Goal: Information Seeking & Learning: Learn about a topic

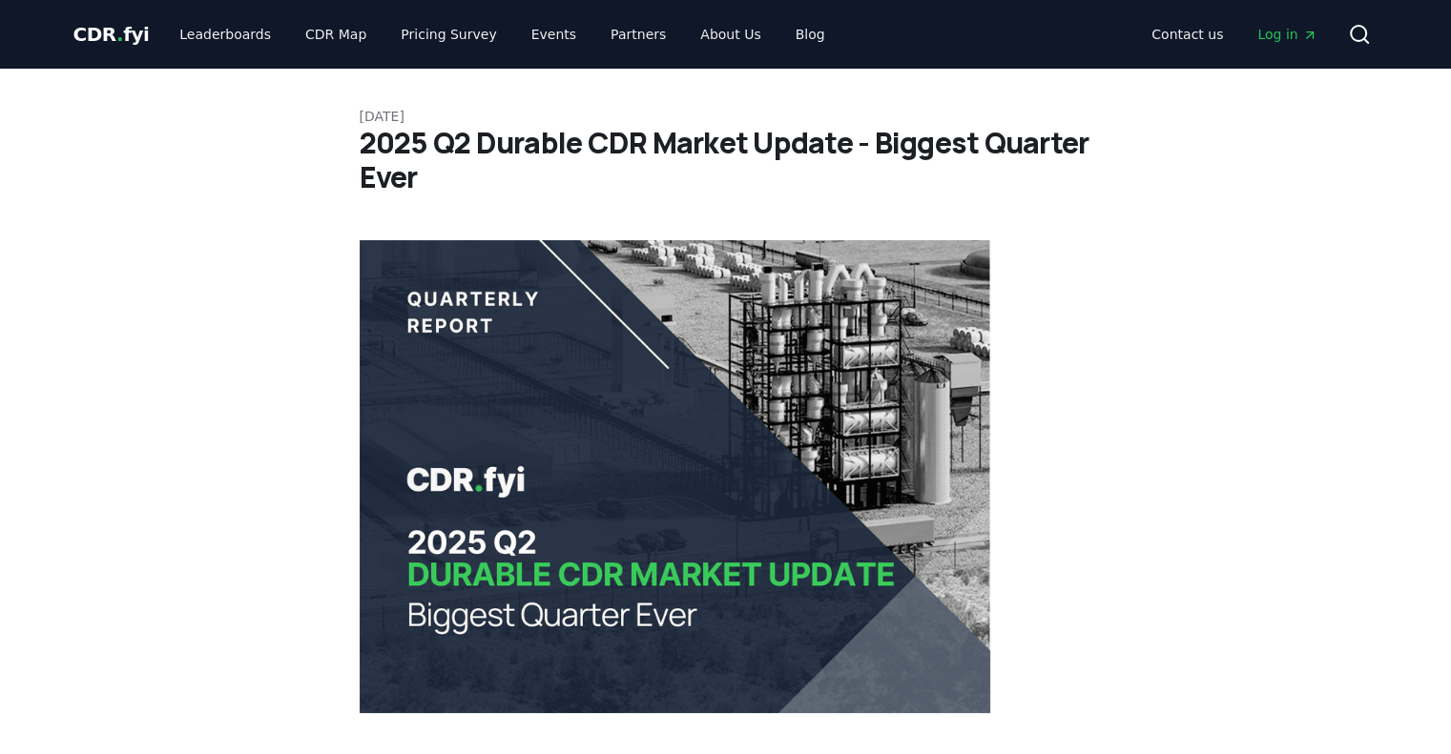
click at [816, 155] on h1 "2025 Q2 Durable CDR Market Update - Biggest Quarter Ever" at bounding box center [726, 160] width 733 height 69
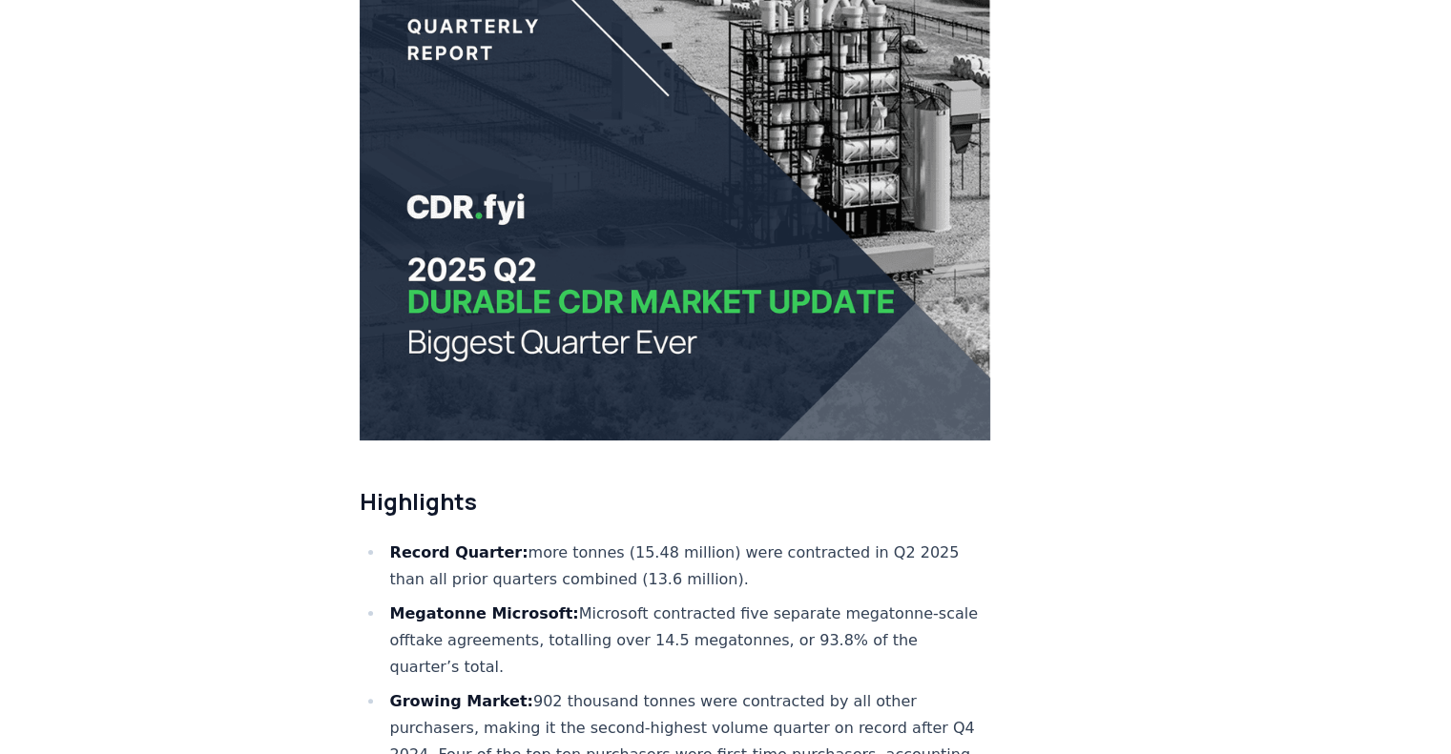
scroll to position [668, 0]
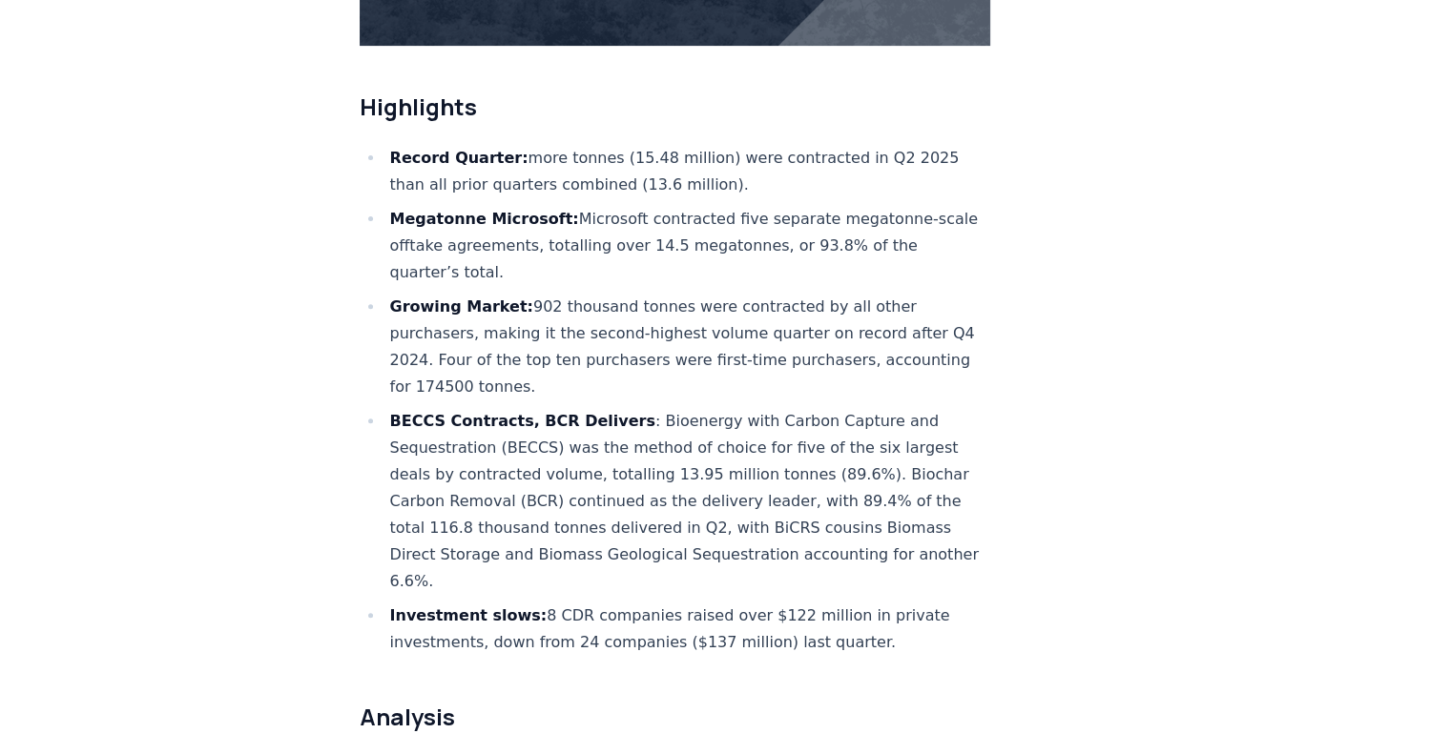
drag, startPoint x: 665, startPoint y: 209, endPoint x: 682, endPoint y: 271, distance: 64.3
click at [682, 271] on ul "Record Quarter: more tonnes (15.48 million) were contracted in Q2 2025 than all…" at bounding box center [675, 400] width 631 height 511
click at [682, 294] on li "Growing Market: 902 thousand tonnes were contracted by all other purchasers, ma…" at bounding box center [687, 347] width 607 height 107
click at [683, 294] on li "Growing Market: 902 thousand tonnes were contracted by all other purchasers, ma…" at bounding box center [687, 347] width 607 height 107
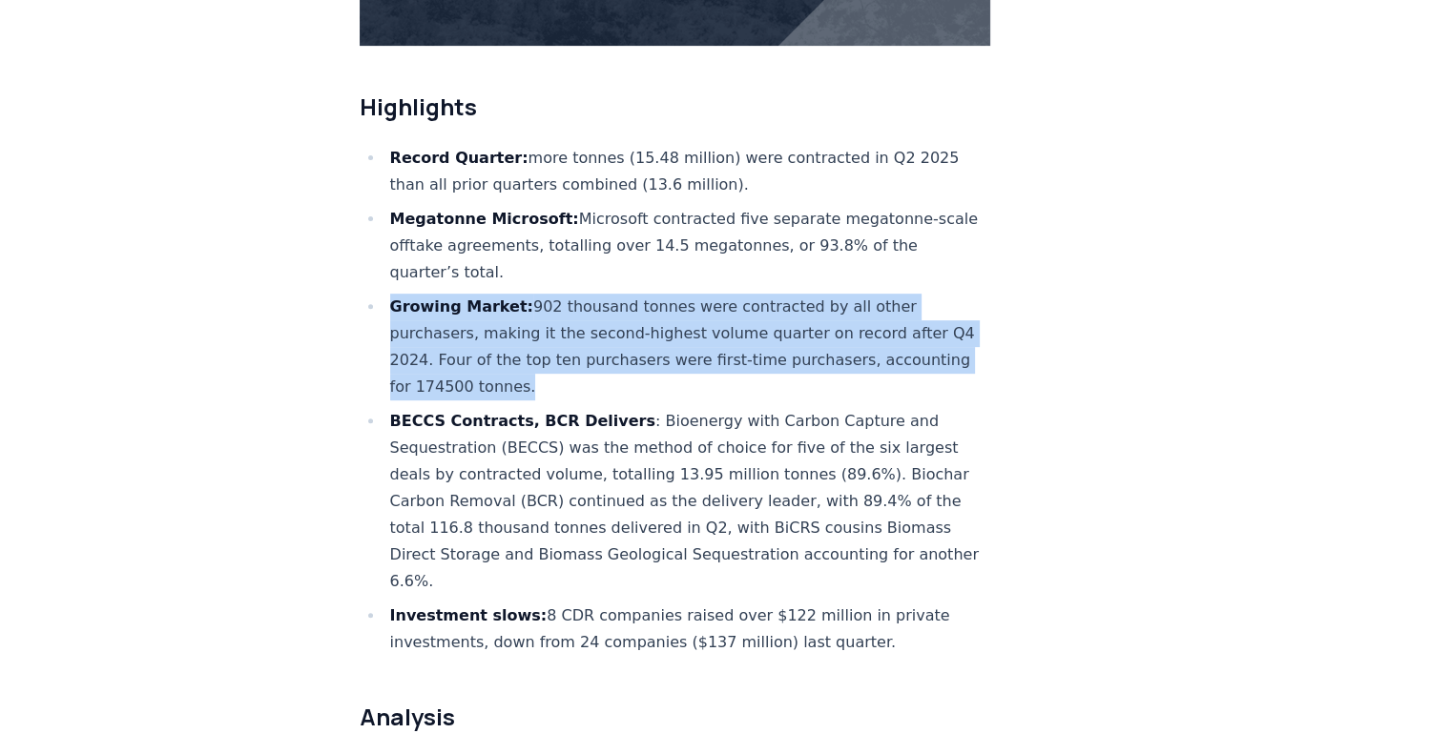
click at [683, 294] on li "Growing Market: 902 thousand tonnes were contracted by all other purchasers, ma…" at bounding box center [687, 347] width 607 height 107
click at [672, 294] on li "Growing Market: 902 thousand tonnes were contracted by all other purchasers, ma…" at bounding box center [687, 347] width 607 height 107
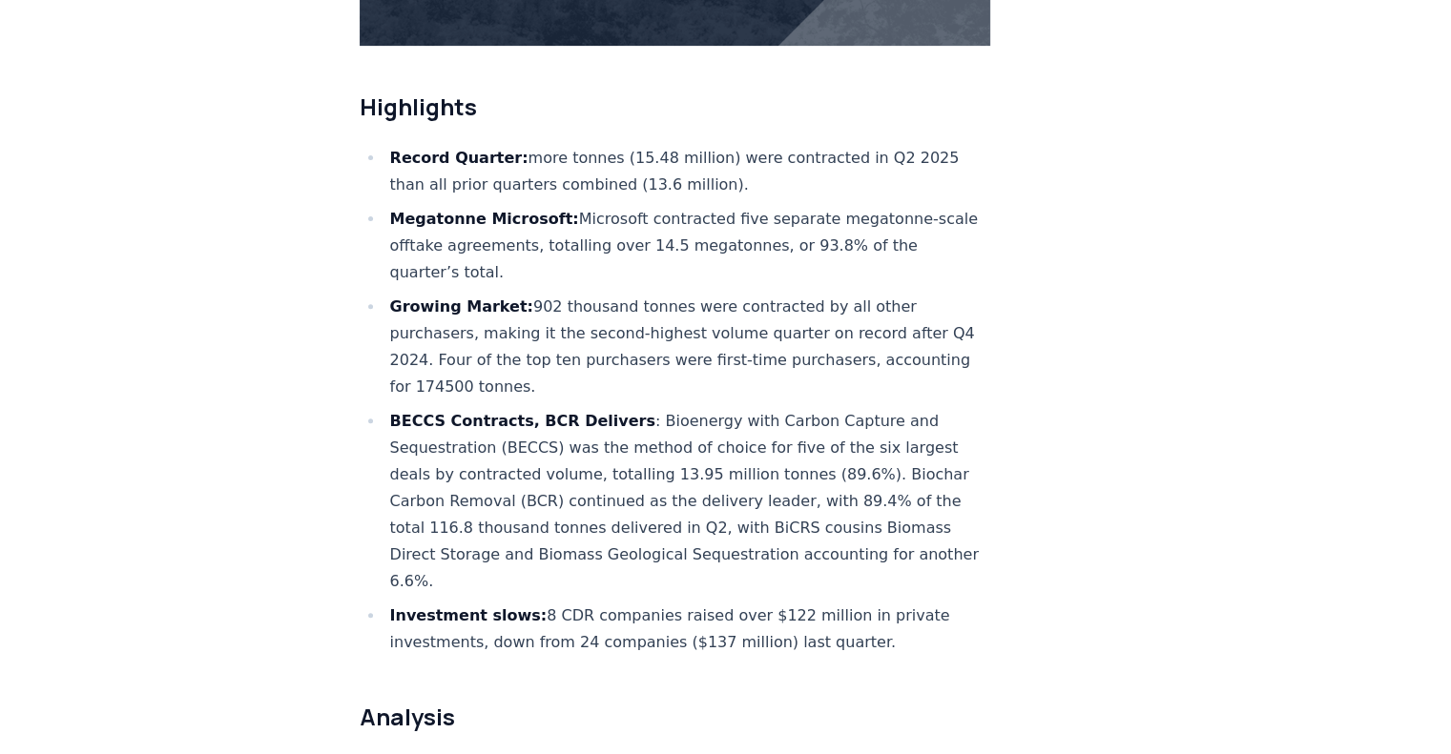
drag, startPoint x: 622, startPoint y: 209, endPoint x: 672, endPoint y: 348, distance: 148.1
click at [672, 348] on ul "Record Quarter: more tonnes (15.48 million) were contracted in Q2 2025 than all…" at bounding box center [675, 400] width 631 height 511
click at [672, 408] on li "BECCS Contracts, BCR Delivers : Bioenergy with Carbon Capture and Sequestration…" at bounding box center [687, 501] width 607 height 187
click at [674, 346] on ul "Record Quarter: more tonnes (15.48 million) were contracted in Q2 2025 than all…" at bounding box center [675, 400] width 631 height 511
drag, startPoint x: 648, startPoint y: 220, endPoint x: 647, endPoint y: 281, distance: 61.1
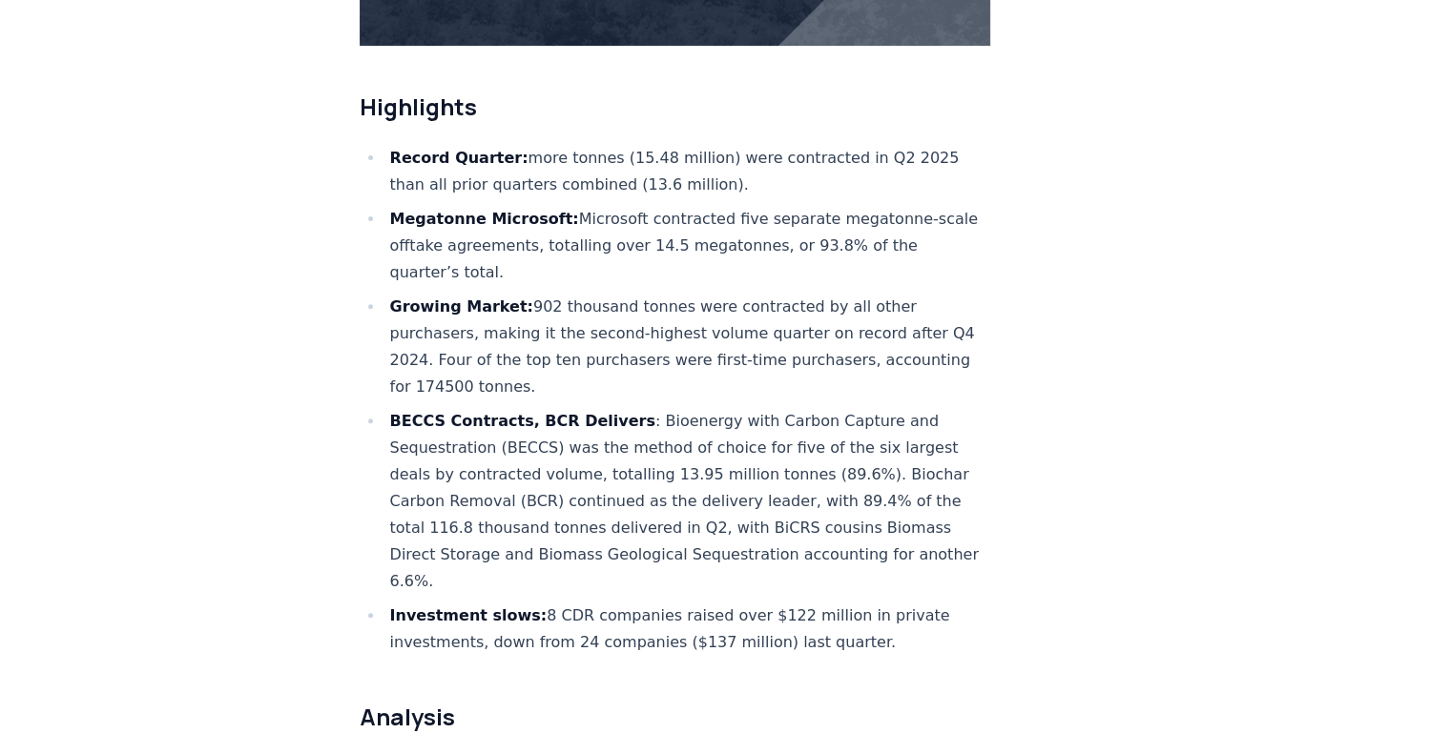
click at [647, 281] on ul "Record Quarter: more tonnes (15.48 million) were contracted in Q2 2025 than all…" at bounding box center [675, 400] width 631 height 511
click at [647, 294] on li "Growing Market: 902 thousand tonnes were contracted by all other purchasers, ma…" at bounding box center [687, 347] width 607 height 107
click at [650, 294] on li "Growing Market: 902 thousand tonnes were contracted by all other purchasers, ma…" at bounding box center [687, 347] width 607 height 107
drag, startPoint x: 653, startPoint y: 288, endPoint x: 667, endPoint y: 333, distance: 46.8
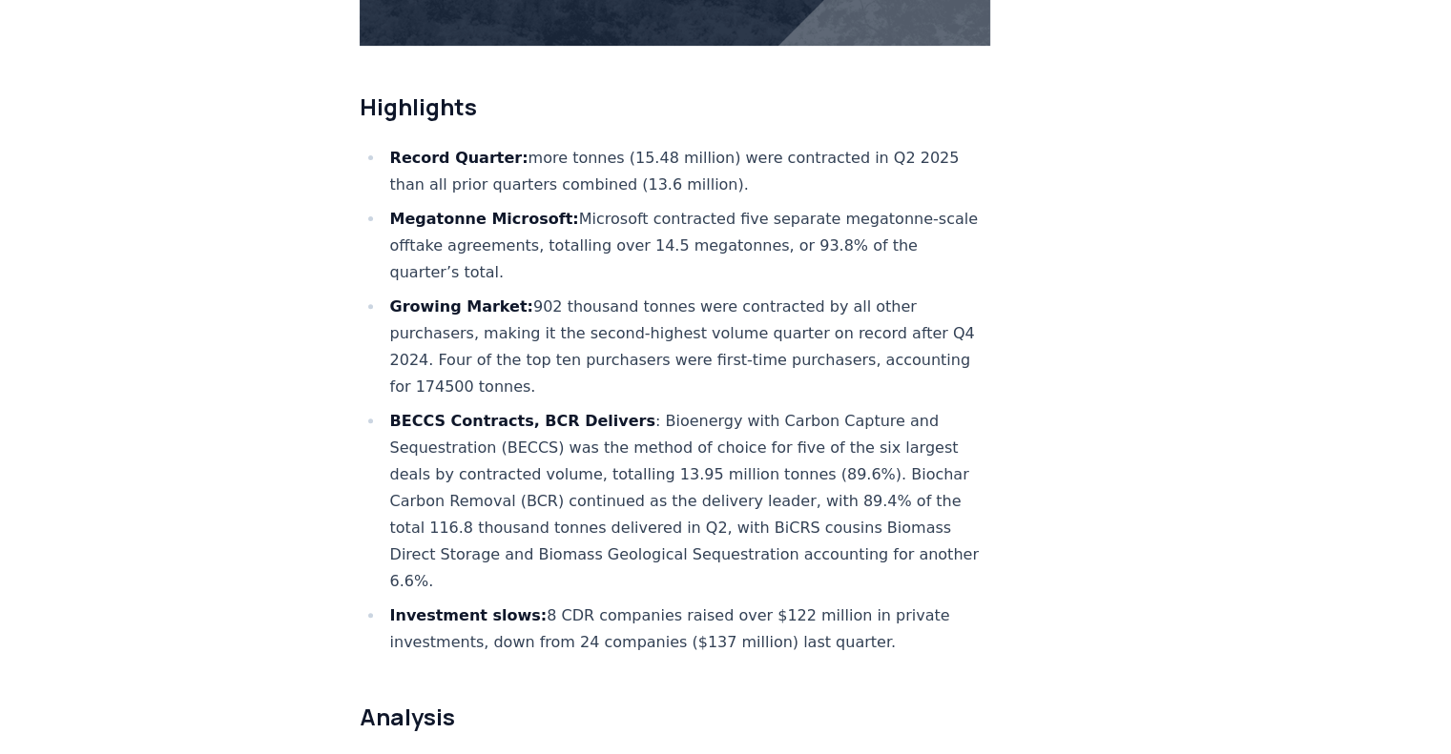
click at [667, 333] on ul "Record Quarter: more tonnes (15.48 million) were contracted in Q2 2025 than all…" at bounding box center [675, 400] width 631 height 511
click at [667, 333] on li "Growing Market: 902 thousand tonnes were contracted by all other purchasers, ma…" at bounding box center [687, 347] width 607 height 107
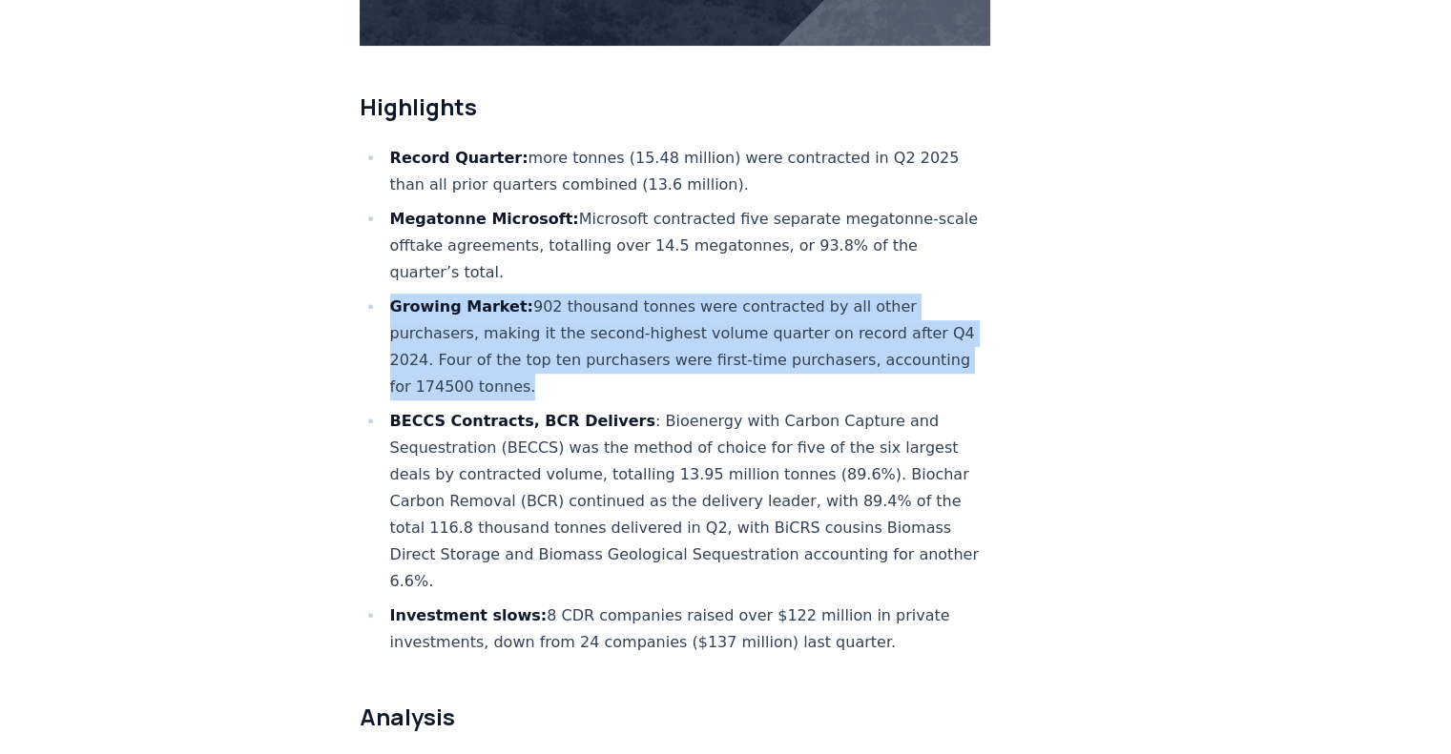
click at [667, 333] on li "Growing Market: 902 thousand tonnes were contracted by all other purchasers, ma…" at bounding box center [687, 347] width 607 height 107
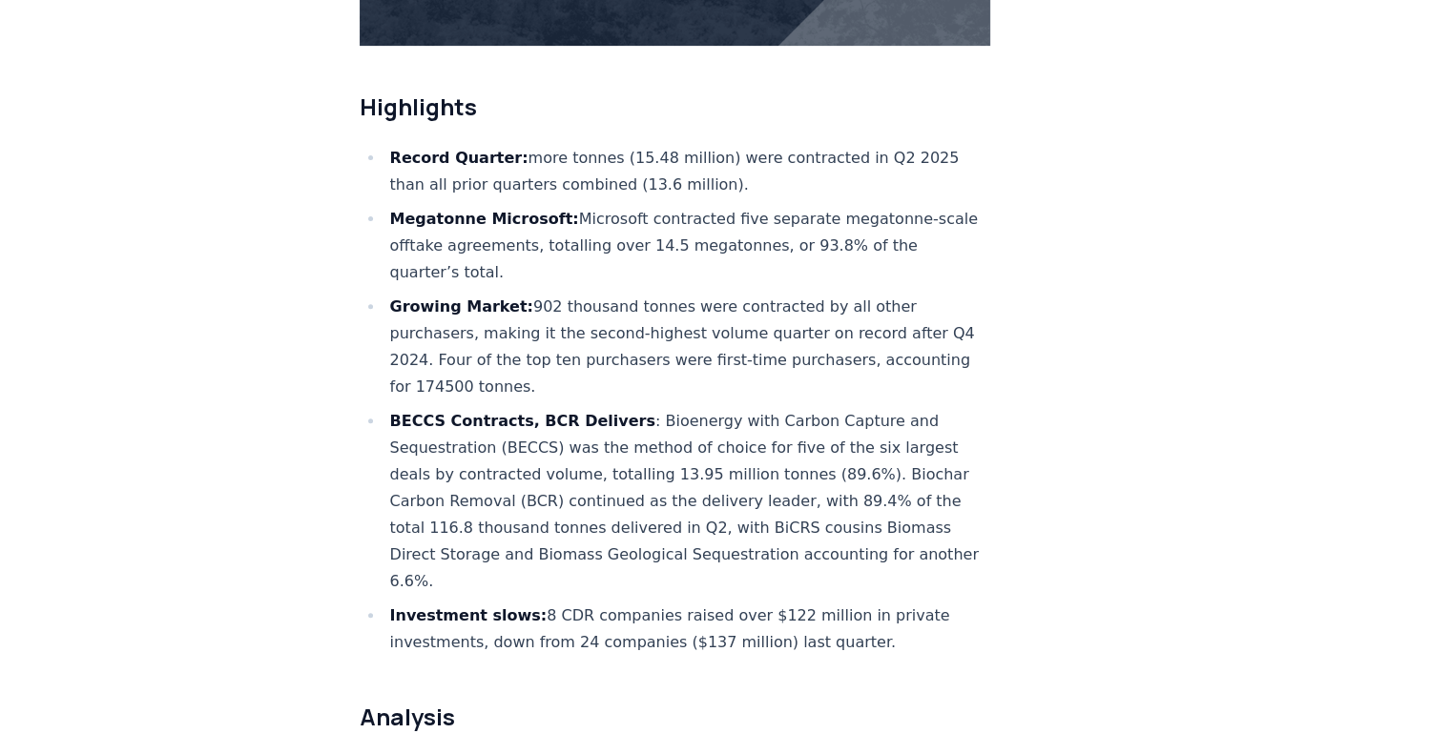
click at [716, 408] on li "BECCS Contracts, BCR Delivers : Bioenergy with Carbon Capture and Sequestration…" at bounding box center [687, 501] width 607 height 187
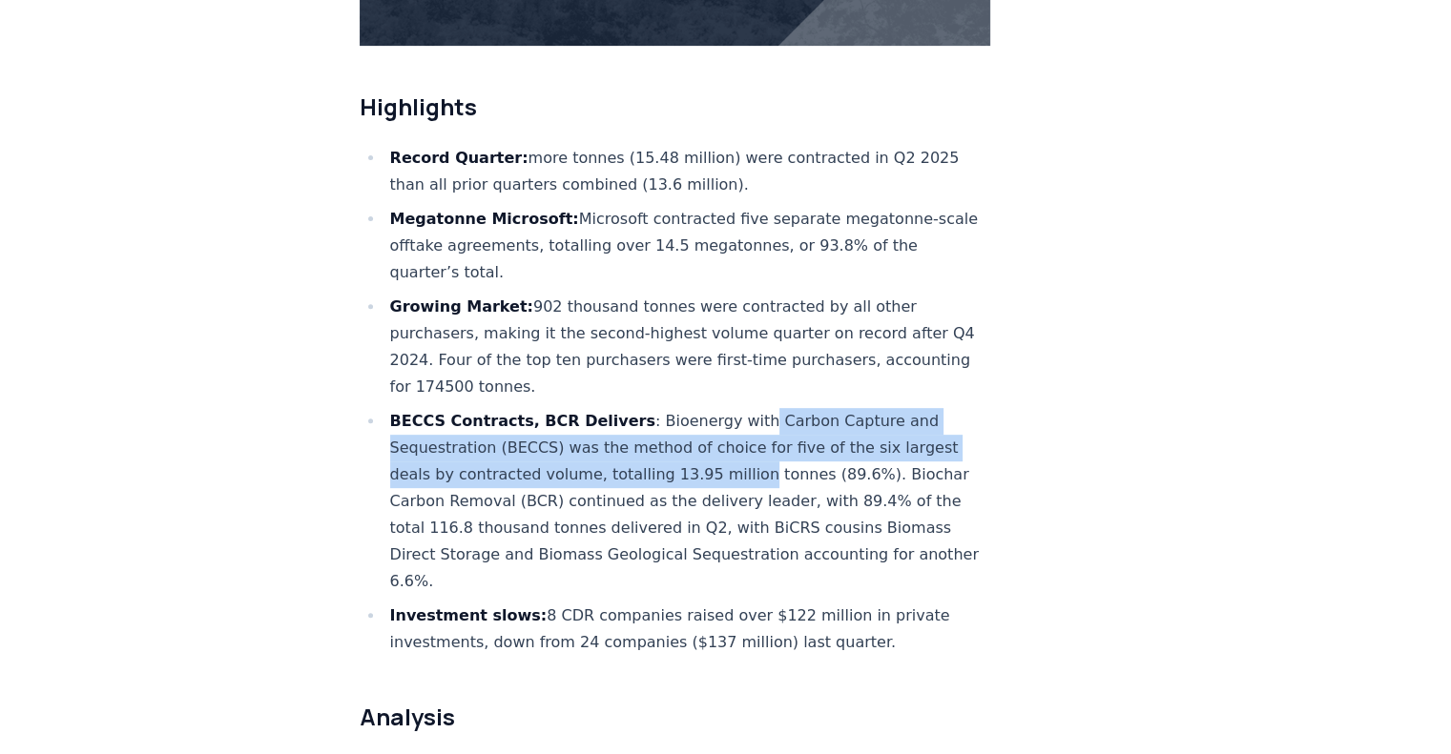
drag, startPoint x: 728, startPoint y: 395, endPoint x: 737, endPoint y: 427, distance: 33.8
click at [737, 427] on li "BECCS Contracts, BCR Delivers : Bioenergy with Carbon Capture and Sequestration…" at bounding box center [687, 501] width 607 height 187
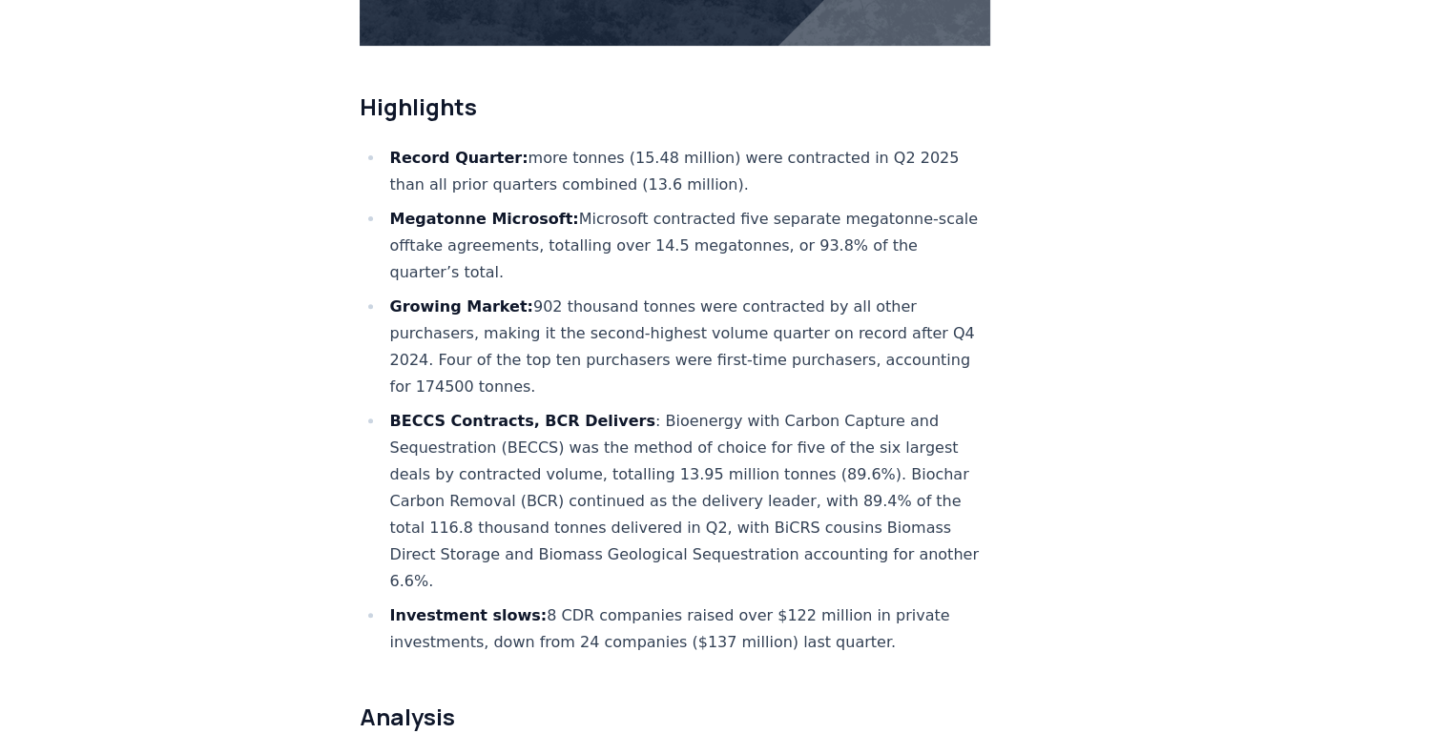
click at [687, 603] on li "Investment slows: 8 CDR companies raised over $122 million in private investmen…" at bounding box center [687, 629] width 607 height 53
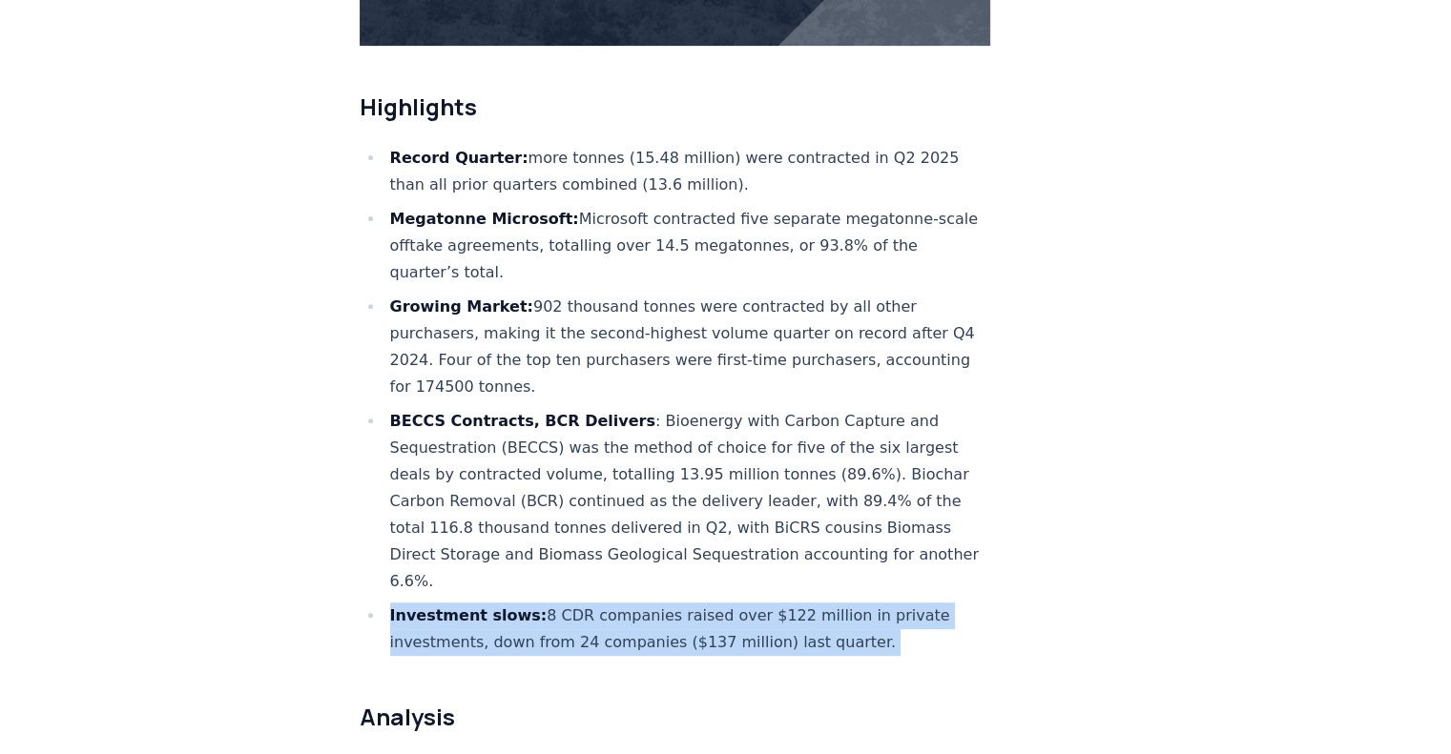
click at [687, 603] on li "Investment slows: 8 CDR companies raised over $122 million in private investmen…" at bounding box center [687, 629] width 607 height 53
click at [629, 603] on li "Investment slows: 8 CDR companies raised over $122 million in private investmen…" at bounding box center [687, 629] width 607 height 53
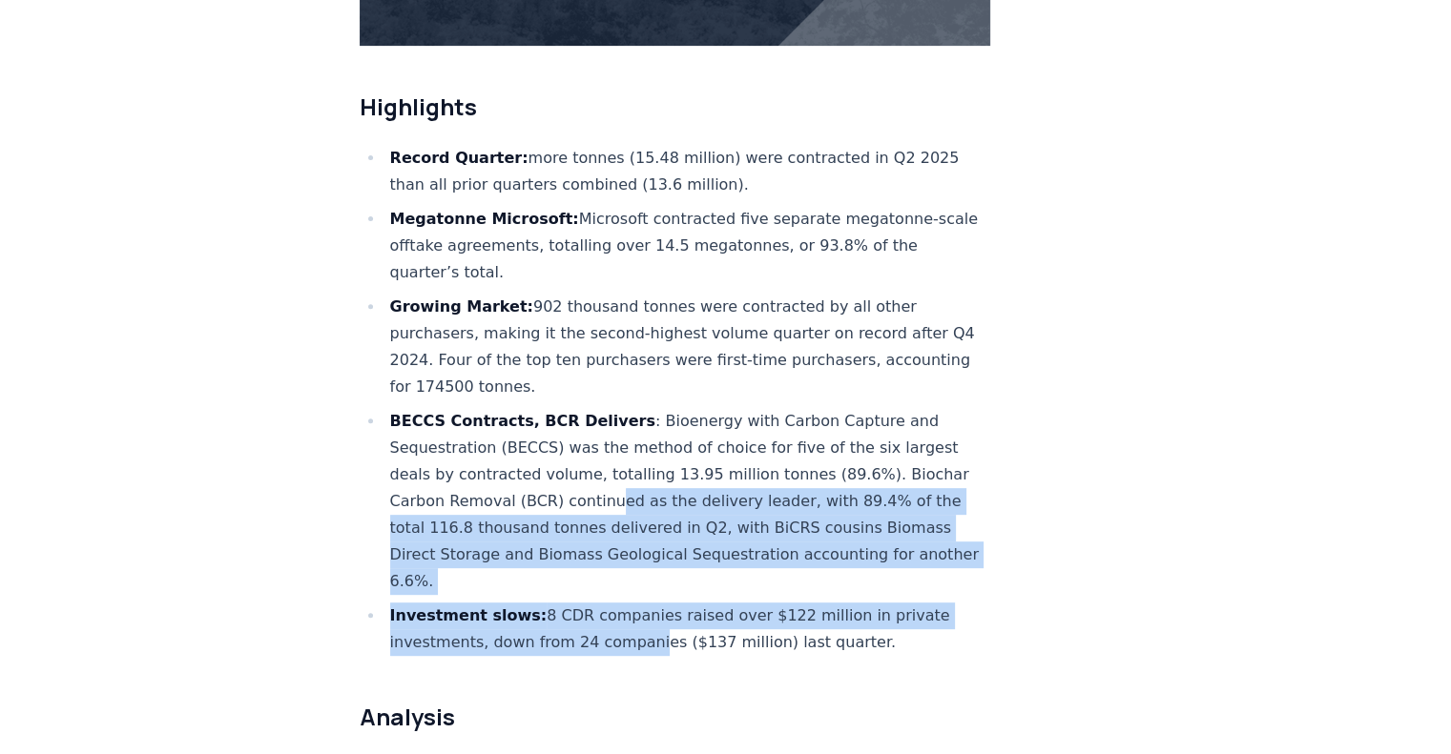
drag, startPoint x: 600, startPoint y: 451, endPoint x: 643, endPoint y: 575, distance: 131.2
click at [643, 575] on ul "Record Quarter: more tonnes (15.48 million) were contracted in Q2 2025 than all…" at bounding box center [675, 400] width 631 height 511
click at [643, 603] on li "Investment slows: 8 CDR companies raised over $122 million in private investmen…" at bounding box center [687, 629] width 607 height 53
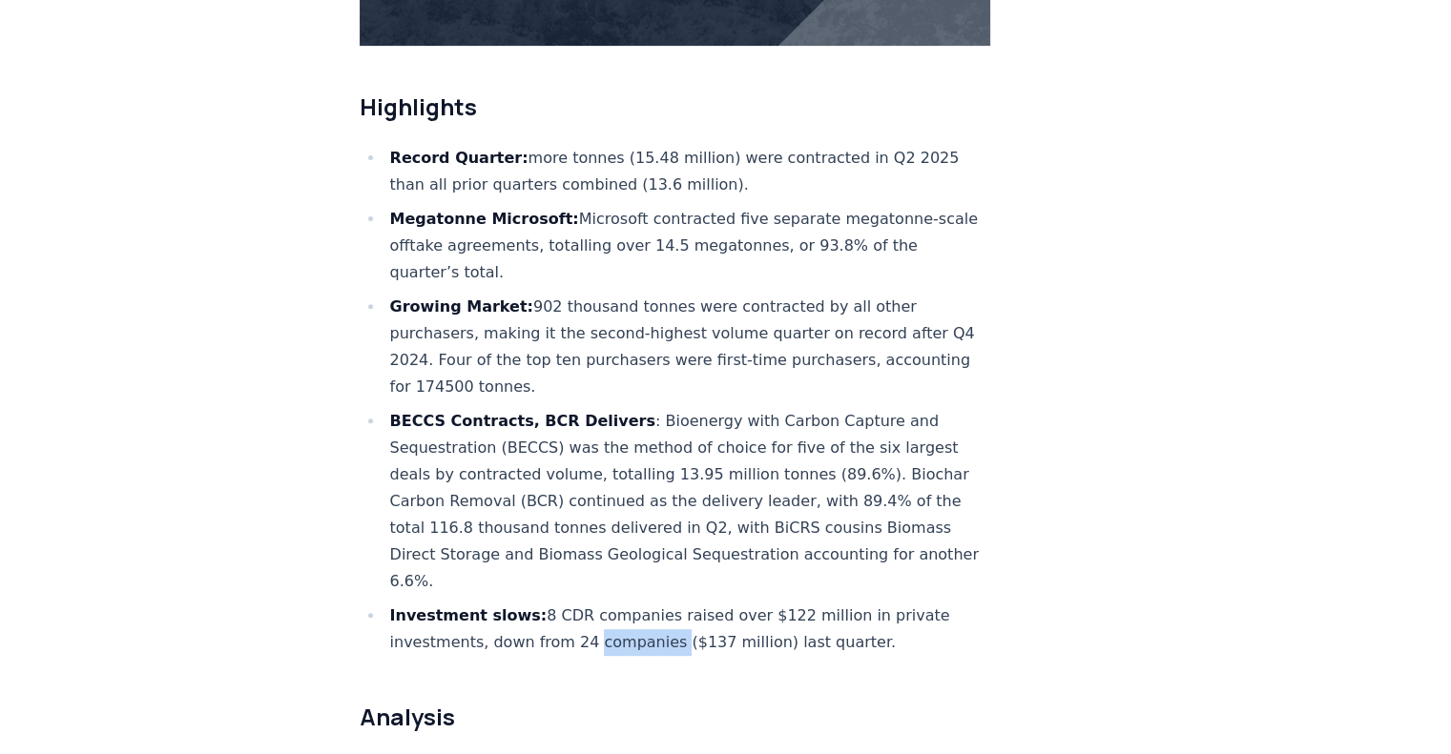
click at [643, 603] on li "Investment slows: 8 CDR companies raised over $122 million in private investmen…" at bounding box center [687, 629] width 607 height 53
click at [643, 438] on li "BECCS Contracts, BCR Delivers : Bioenergy with Carbon Capture and Sequestration…" at bounding box center [687, 501] width 607 height 187
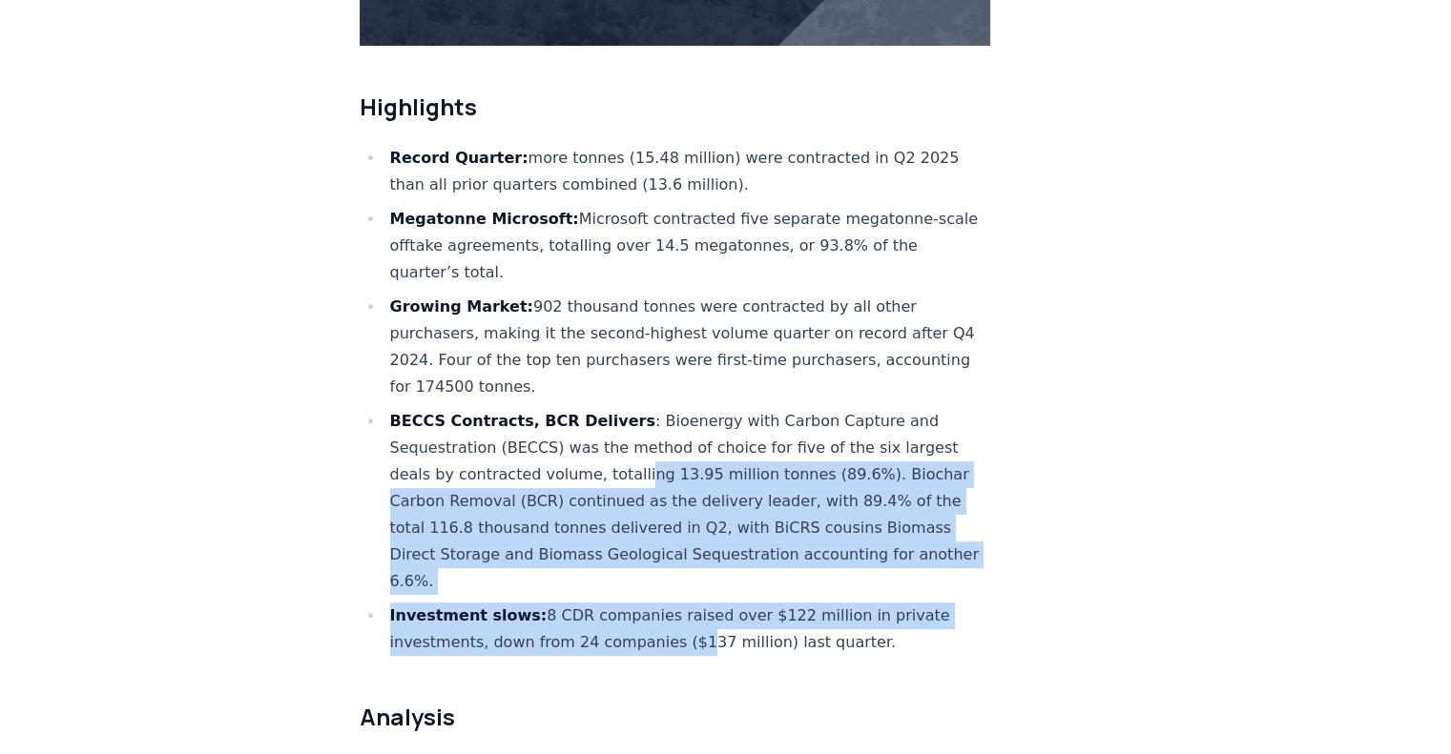
drag, startPoint x: 629, startPoint y: 417, endPoint x: 683, endPoint y: 570, distance: 162.9
click at [683, 570] on ul "Record Quarter: more tonnes (15.48 million) were contracted in Q2 2025 than all…" at bounding box center [675, 400] width 631 height 511
click at [683, 603] on li "Investment slows: 8 CDR companies raised over $122 million in private investmen…" at bounding box center [687, 629] width 607 height 53
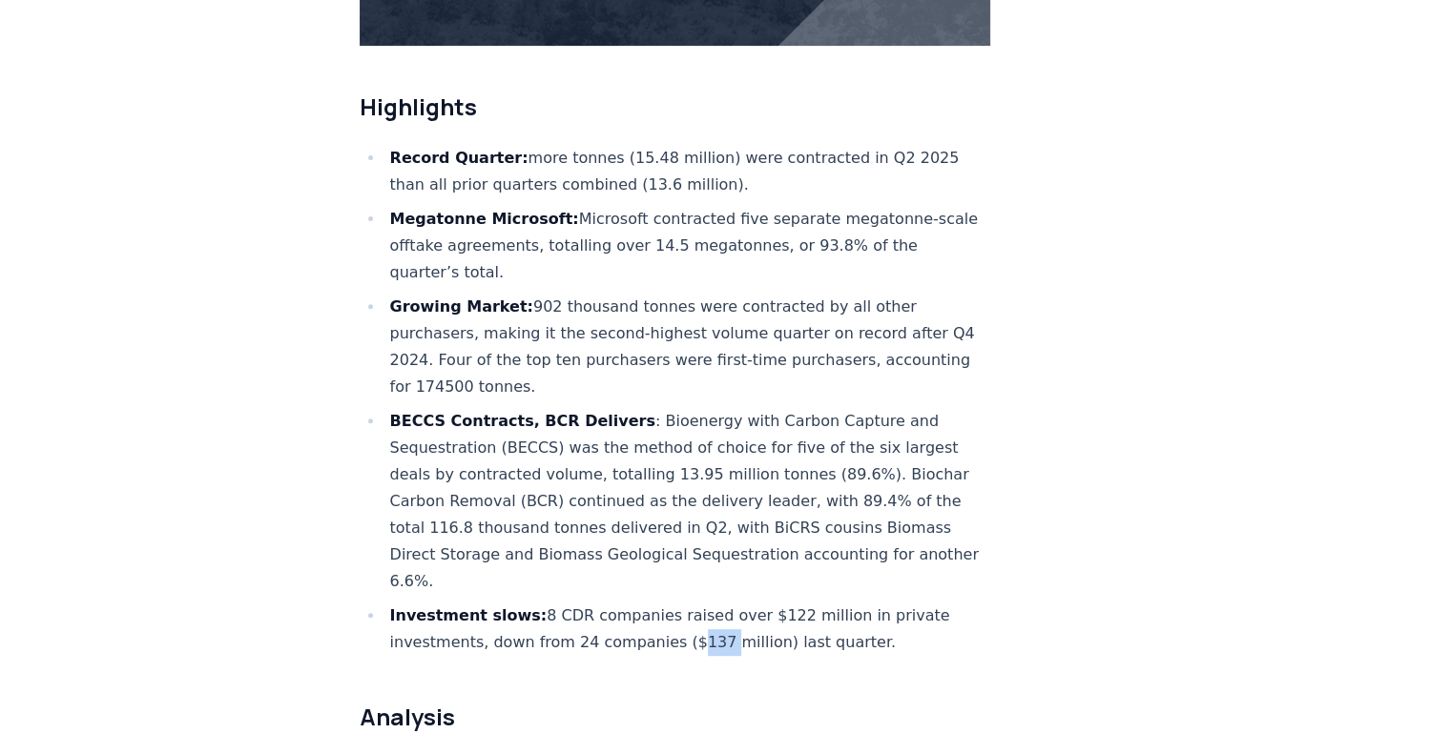
click at [683, 603] on li "Investment slows: 8 CDR companies raised over $122 million in private investmen…" at bounding box center [687, 629] width 607 height 53
click at [693, 603] on li "Investment slows: 8 CDR companies raised over $122 million in private investmen…" at bounding box center [687, 629] width 607 height 53
